Goal: Information Seeking & Learning: Find specific fact

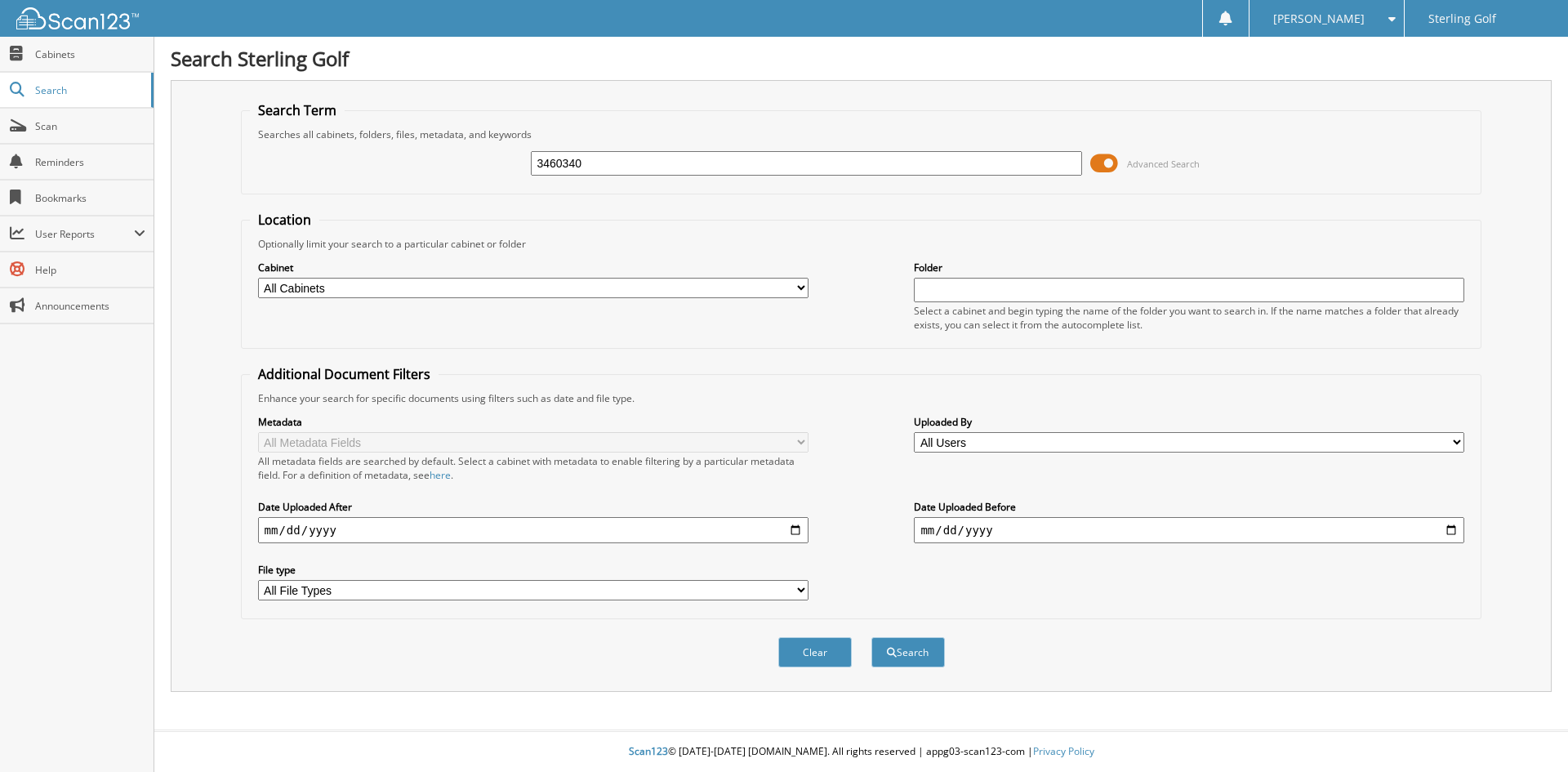
type input "3460340"
click at [871, 638] on button "Search" at bounding box center [907, 653] width 73 height 31
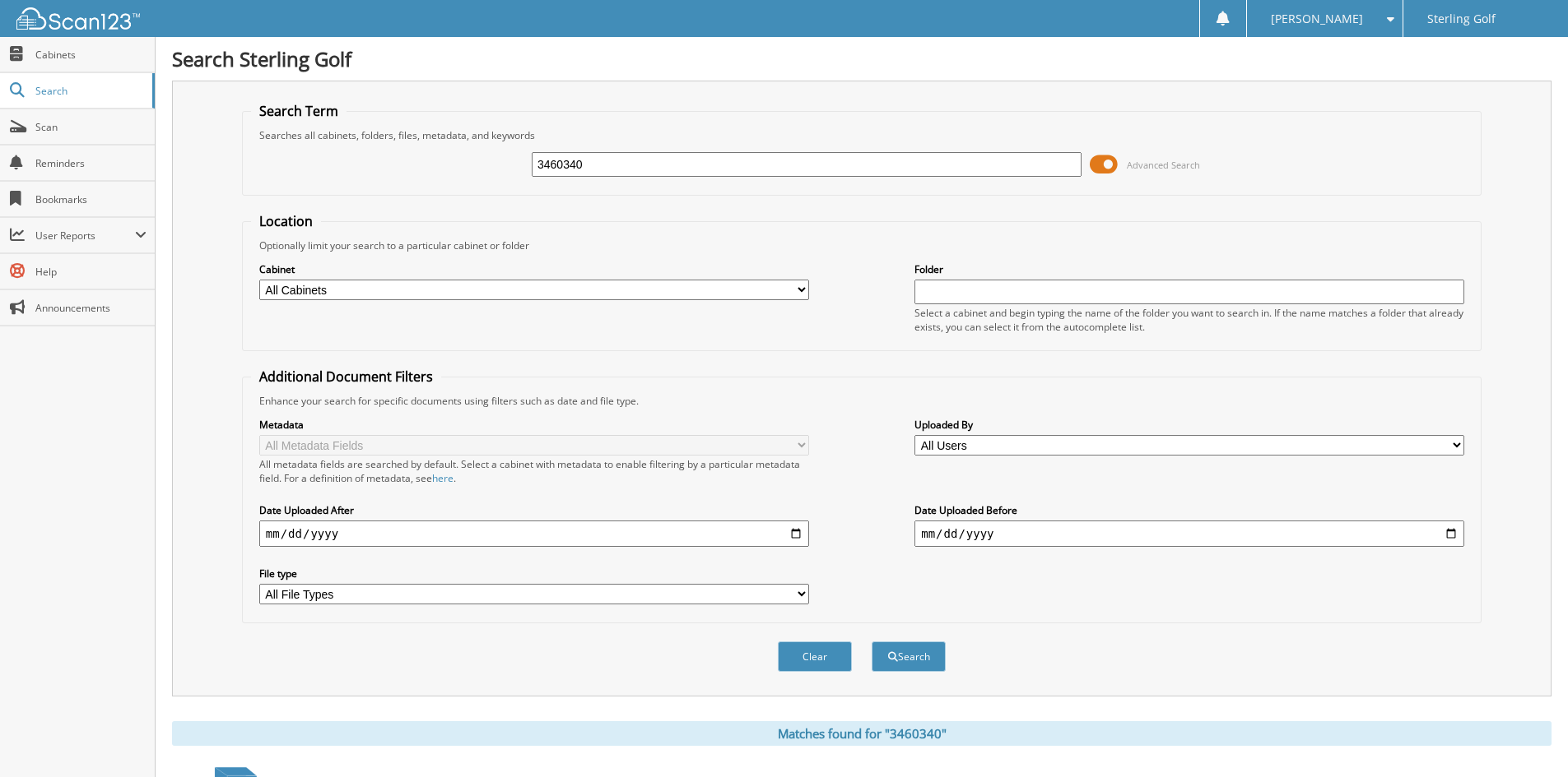
drag, startPoint x: 630, startPoint y: 170, endPoint x: 227, endPoint y: 164, distance: 403.0
click at [227, 165] on div "Search Term Searches all cabinets, folders, files, metadata, and keywords 34603…" at bounding box center [860, 388] width 1379 height 616
paste input "59891114SEP2025"
type input "59891114SEP2025"
click at [872, 642] on button "Search" at bounding box center [908, 657] width 74 height 31
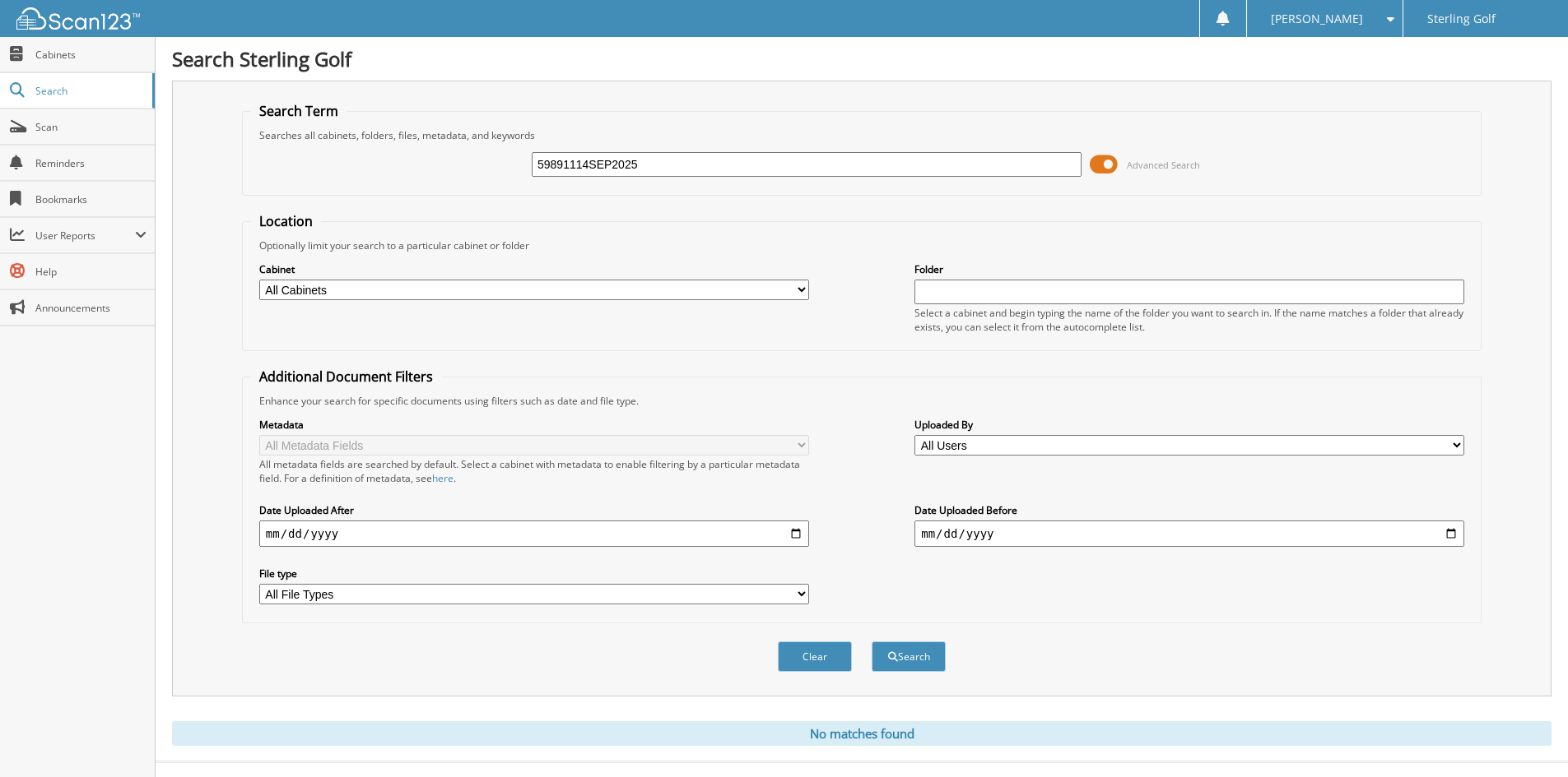
click at [590, 161] on input "59891114SEP2025" at bounding box center [806, 164] width 550 height 24
type input "59891114 SEP2025"
click at [872, 642] on button "Search" at bounding box center [908, 657] width 74 height 31
drag, startPoint x: 667, startPoint y: 165, endPoint x: 410, endPoint y: 198, distance: 259.1
click at [414, 204] on form "Search Term Searches all cabinets, folders, files, metadata, and keywords 59891…" at bounding box center [861, 395] width 1239 height 588
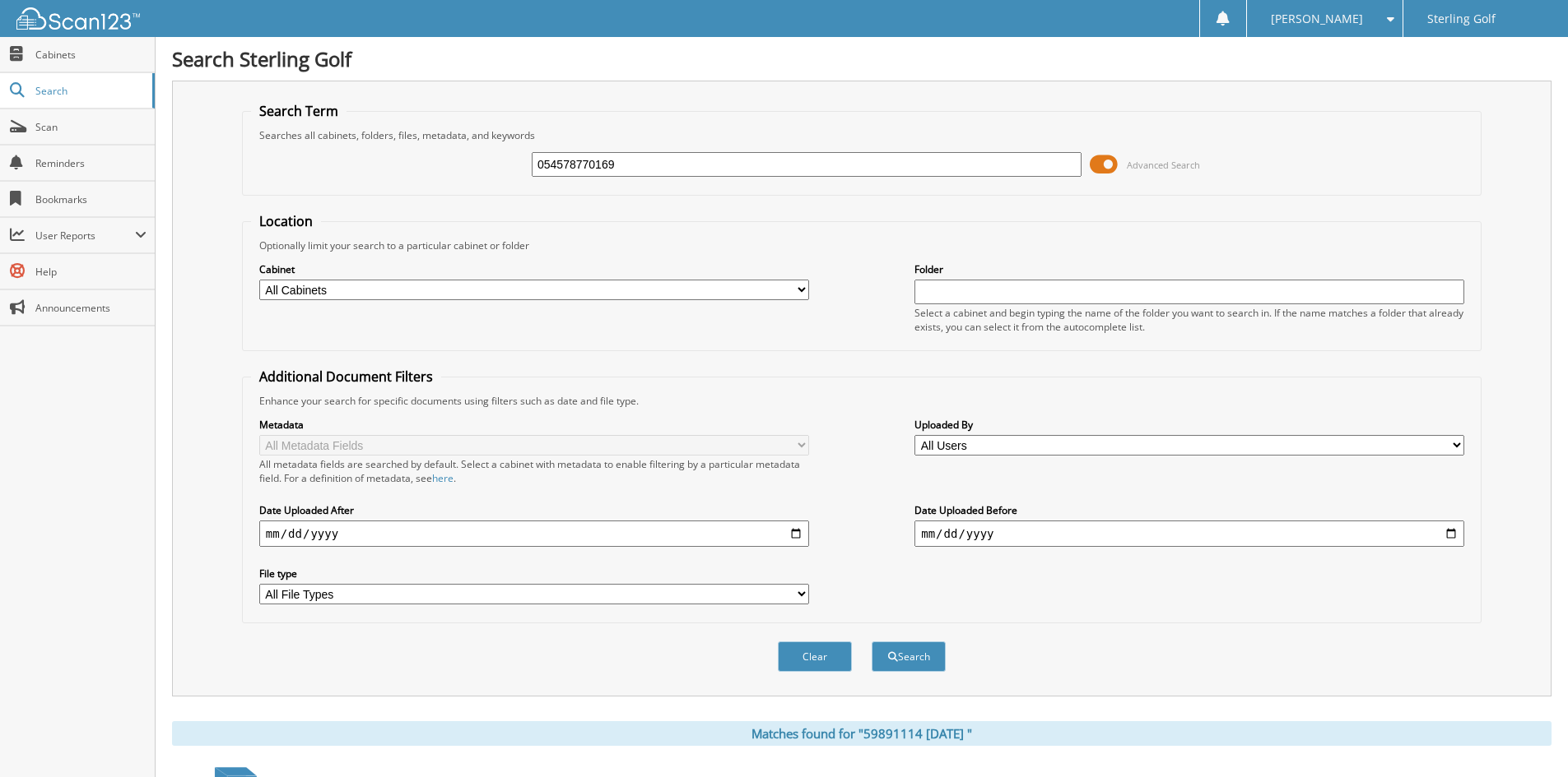
type input "054578770169"
click at [872, 642] on button "Search" at bounding box center [908, 657] width 74 height 31
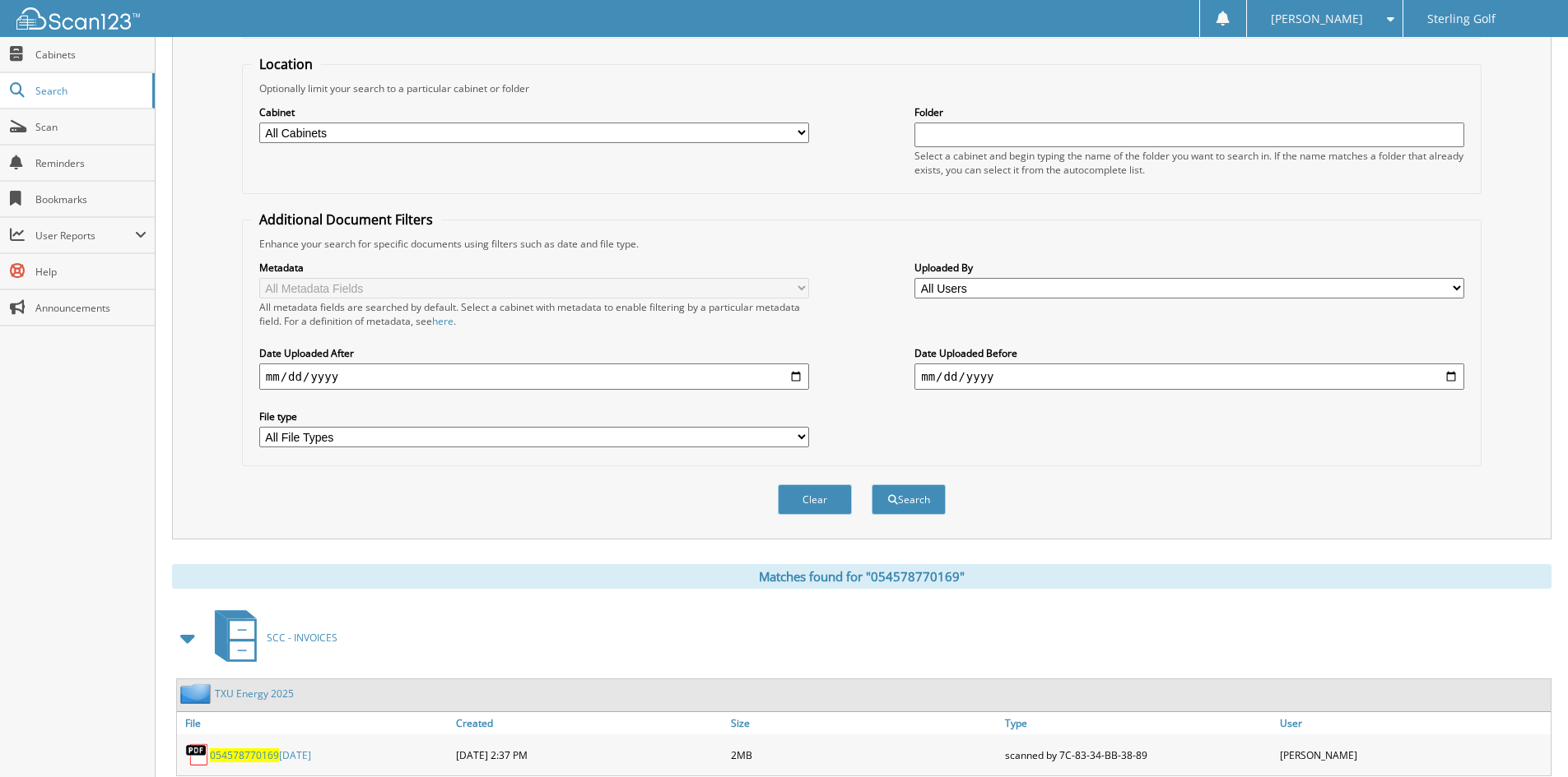
scroll to position [207, 0]
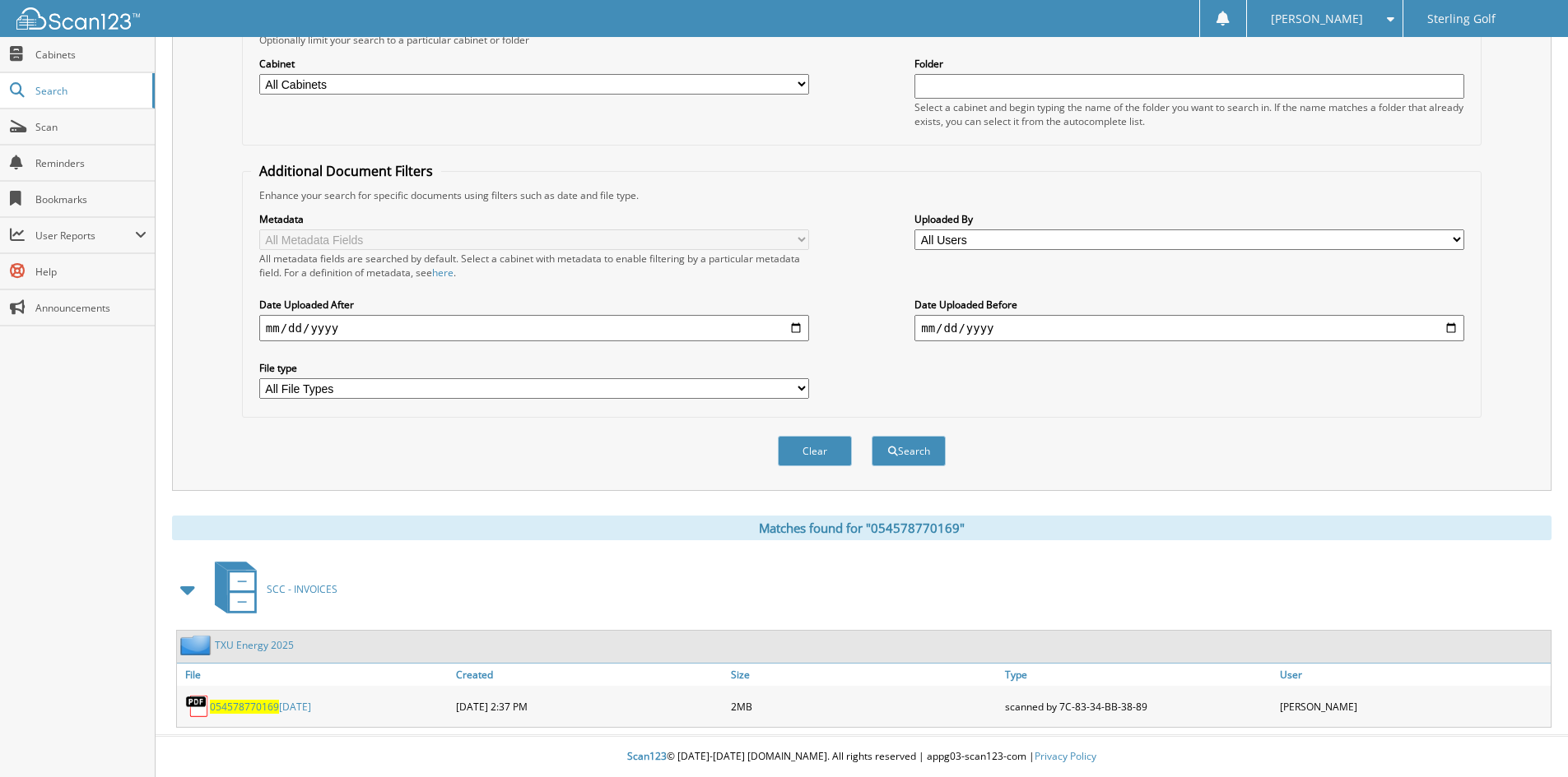
click at [277, 641] on link "TXU Energy 2025" at bounding box center [254, 645] width 79 height 14
